Goal: Obtain resource: Obtain resource

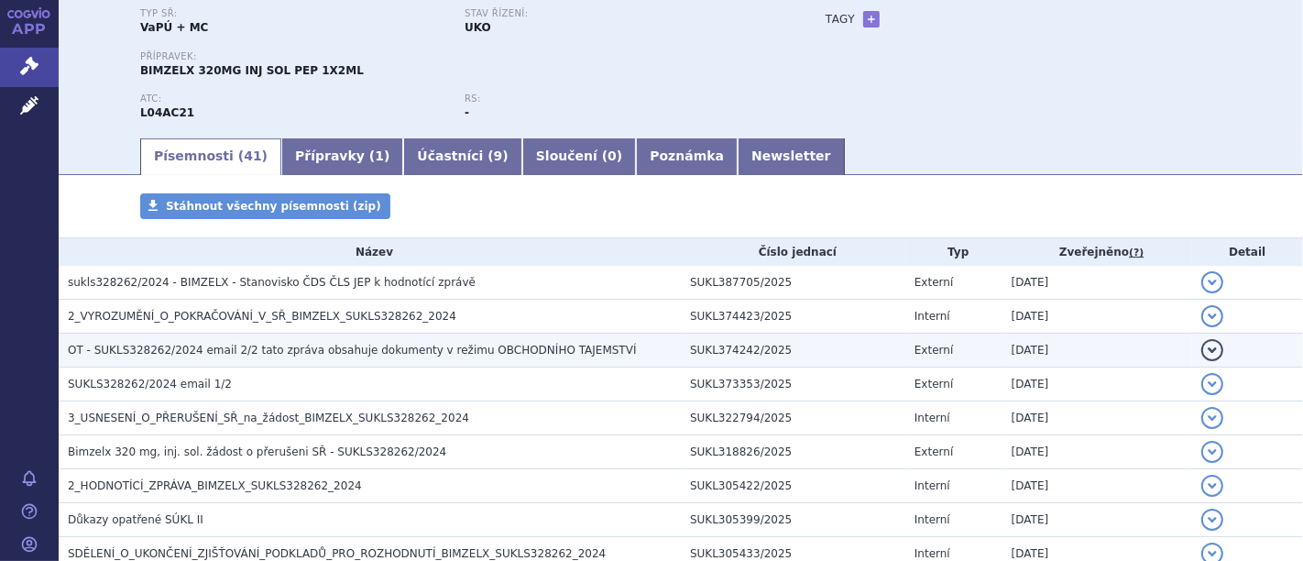
scroll to position [203, 0]
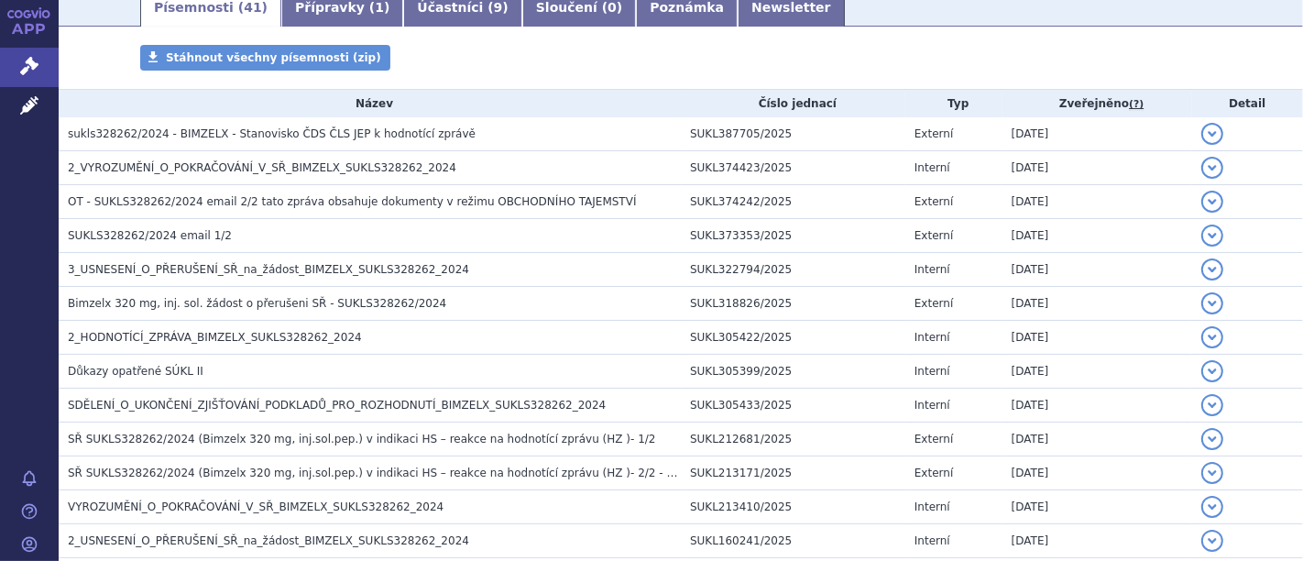
click at [294, 135] on span "sukls328262/2024 - BIMZELX - Stanovisko ČDS ČLS JEP k hodnotící zprávě" at bounding box center [272, 133] width 408 height 13
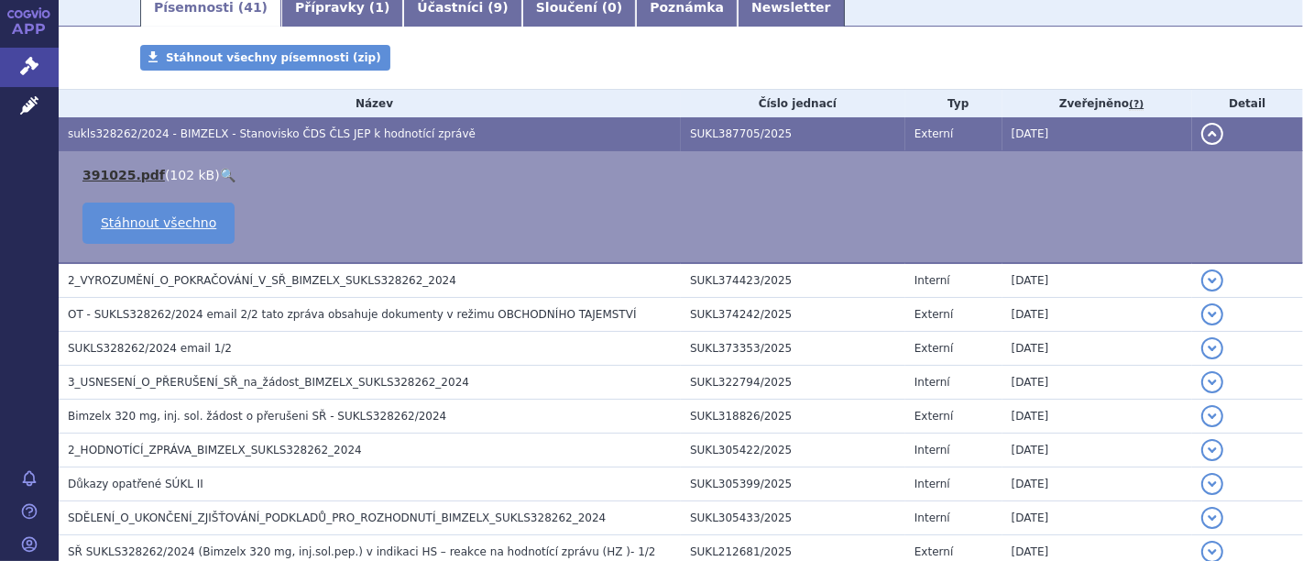
click at [120, 171] on link "391025.pdf" at bounding box center [123, 175] width 82 height 15
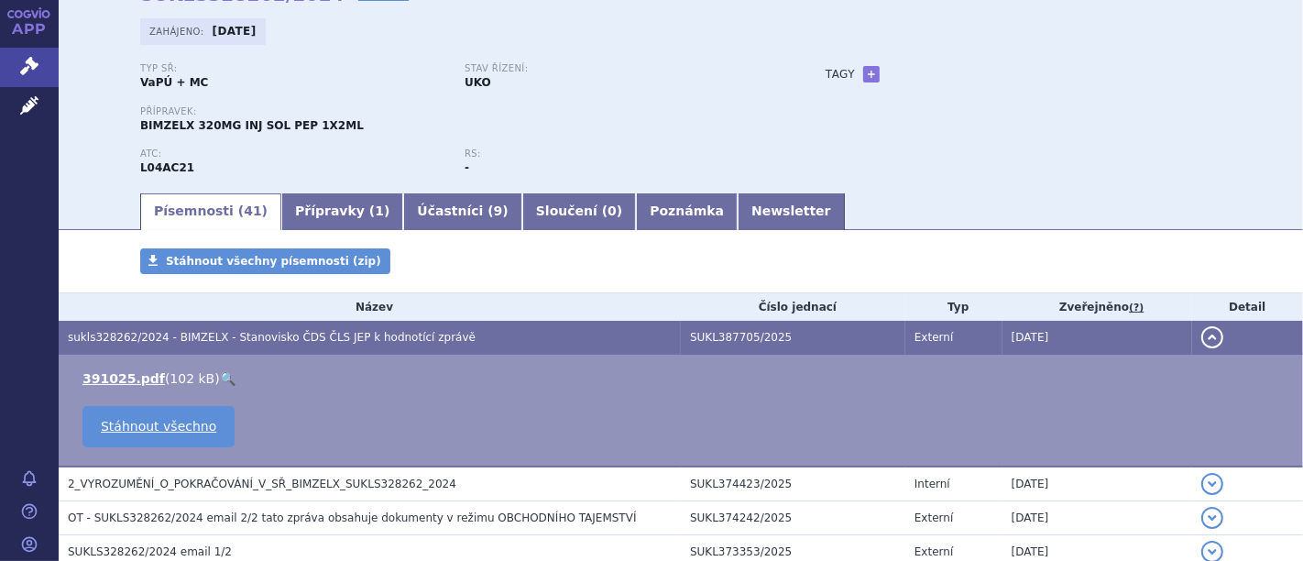
scroll to position [102, 0]
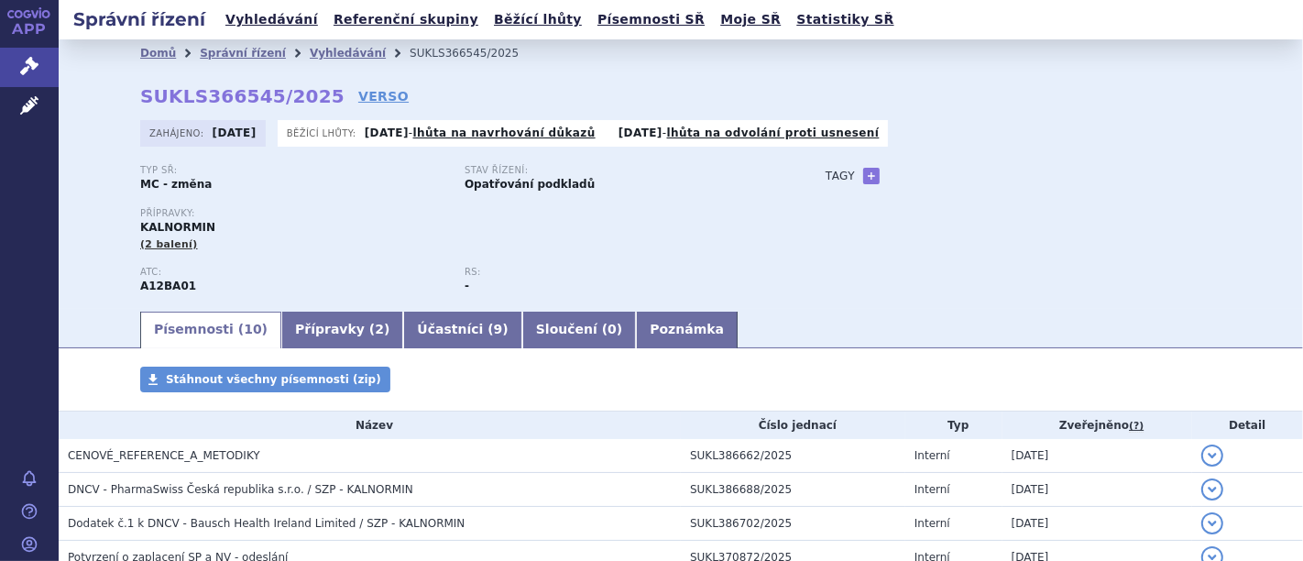
click at [140, 249] on span "(2 balení)" at bounding box center [169, 244] width 58 height 12
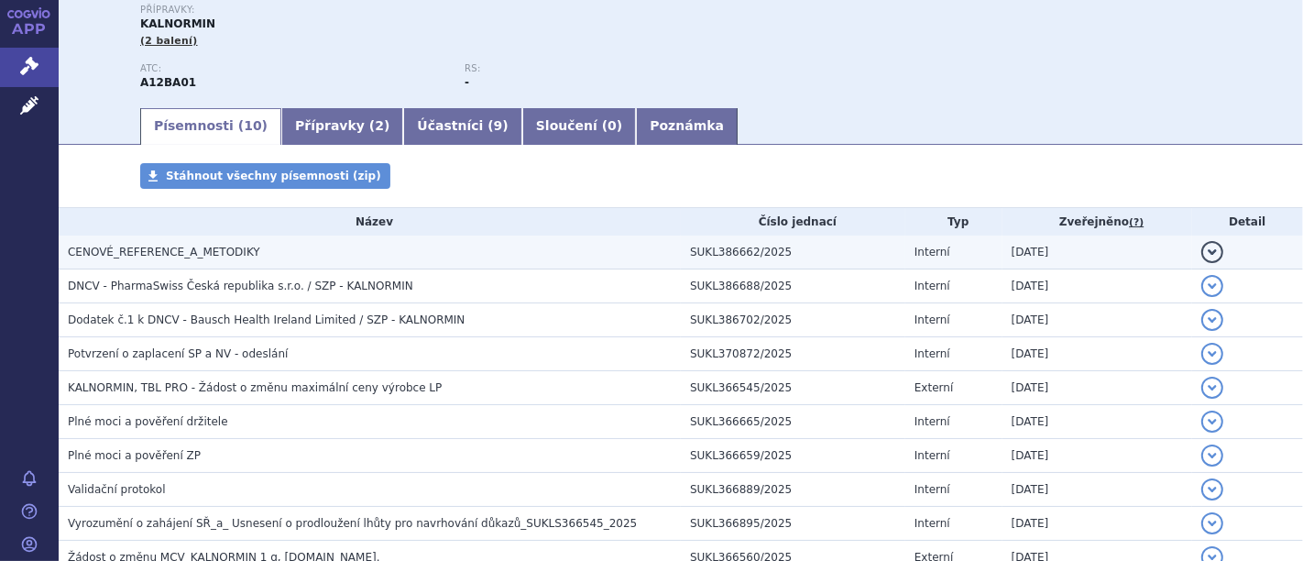
click at [135, 251] on span "CENOVÉ_REFERENCE_A_METODIKY" at bounding box center [164, 252] width 192 height 13
